Goal: Information Seeking & Learning: Learn about a topic

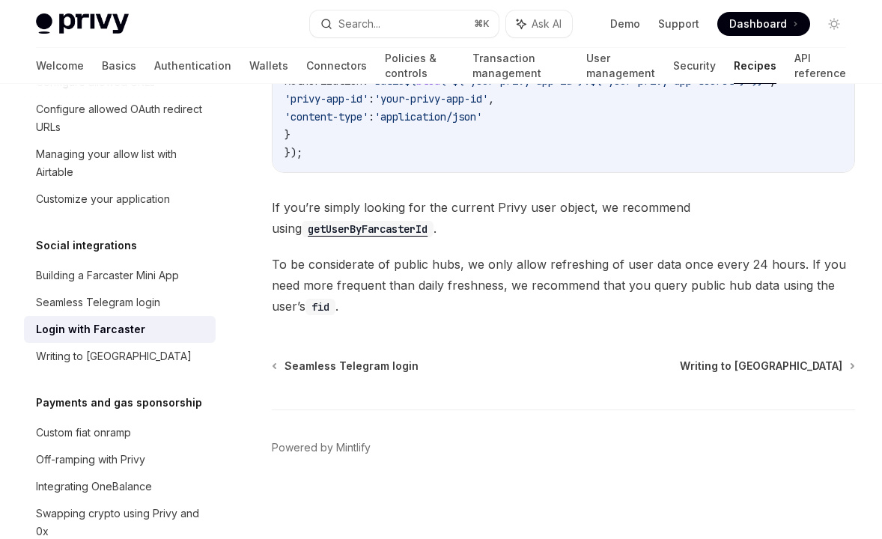
scroll to position [1592, 0]
click at [434, 231] on span "If you’re simply looking for the current Privy user object, we recommend using …" at bounding box center [563, 218] width 583 height 42
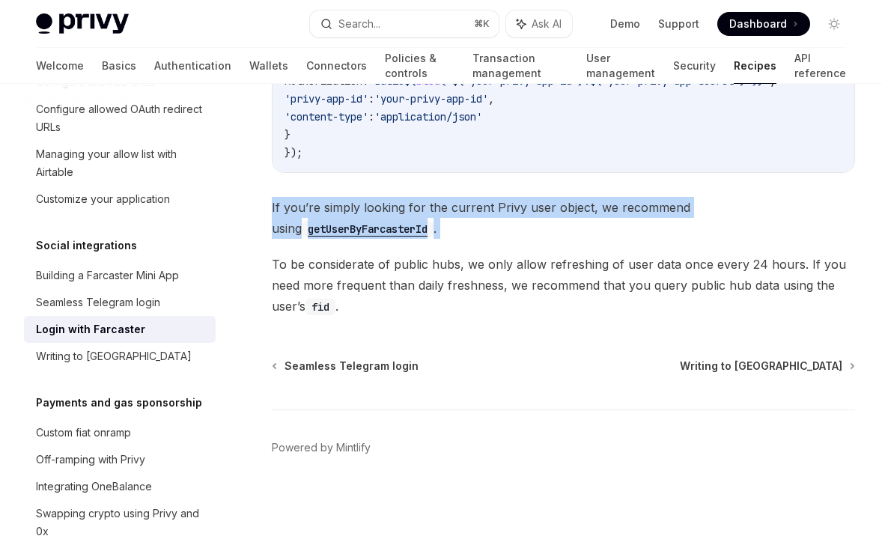
click at [434, 231] on span "If you’re simply looking for the current Privy user object, we recommend using …" at bounding box center [563, 218] width 583 height 42
click at [125, 267] on div "Building a Farcaster Mini App" at bounding box center [107, 276] width 143 height 18
type textarea "*"
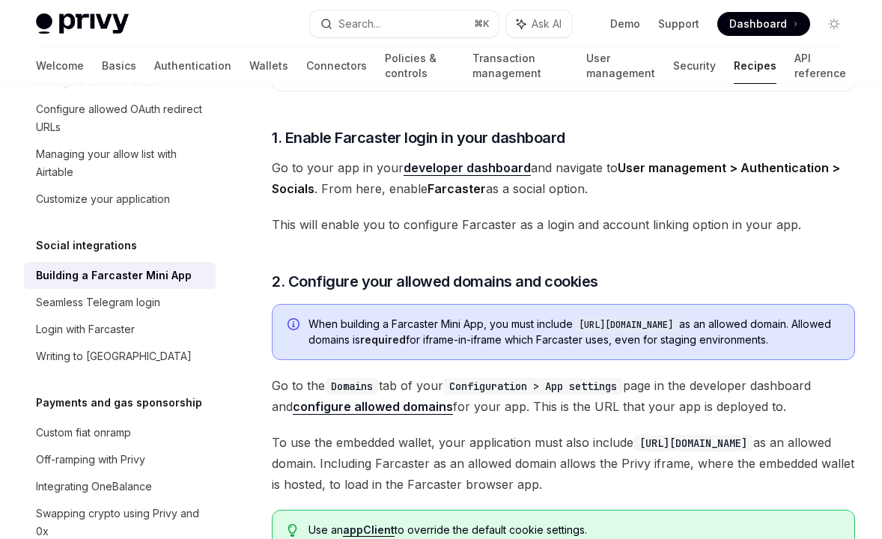
scroll to position [626, 0]
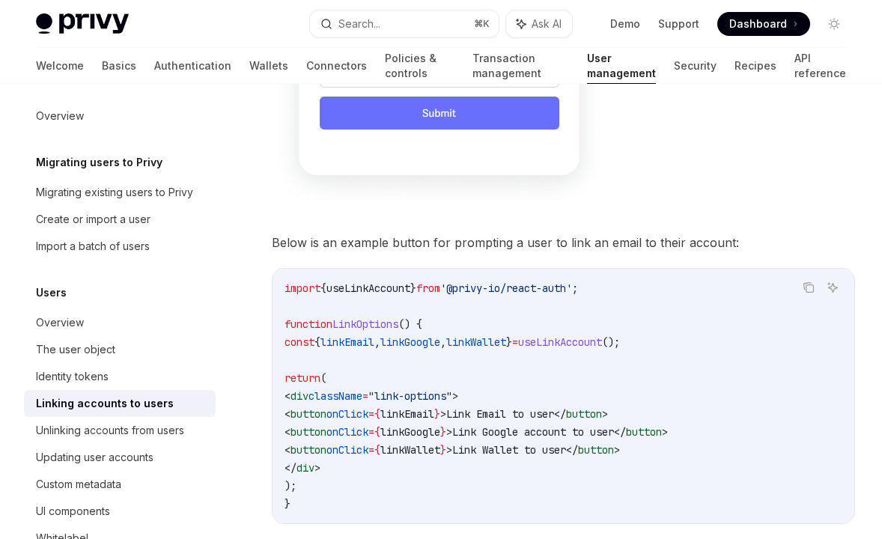
scroll to position [1542, 0]
